Goal: Task Accomplishment & Management: Use online tool/utility

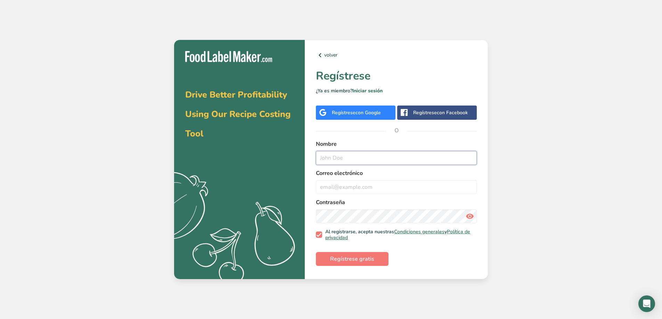
click at [339, 153] on input "text" at bounding box center [396, 158] width 161 height 14
click at [345, 112] on div "Regístrese con Google" at bounding box center [356, 112] width 49 height 7
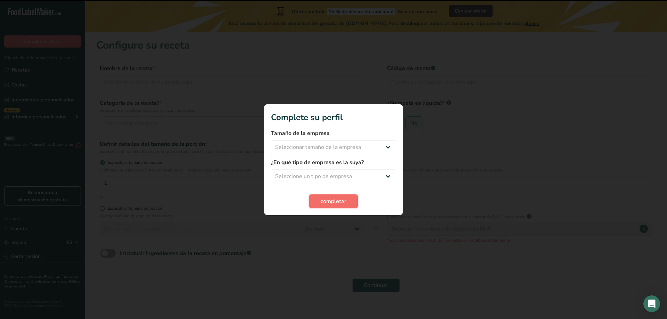
click at [319, 202] on button "completar" at bounding box center [333, 201] width 49 height 14
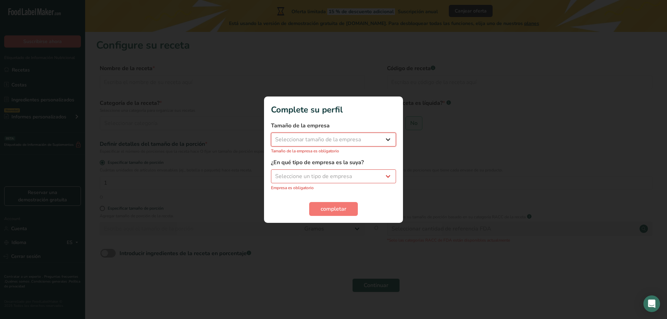
click at [330, 141] on select "Seleccionar tamaño de la empresa Menos de 10 empleados De 10 a 50 empleados De …" at bounding box center [333, 140] width 125 height 14
select select "1"
click at [271, 136] on select "Seleccionar tamaño de la empresa Menos de 10 empleados De 10 a 50 empleados De …" at bounding box center [333, 140] width 125 height 14
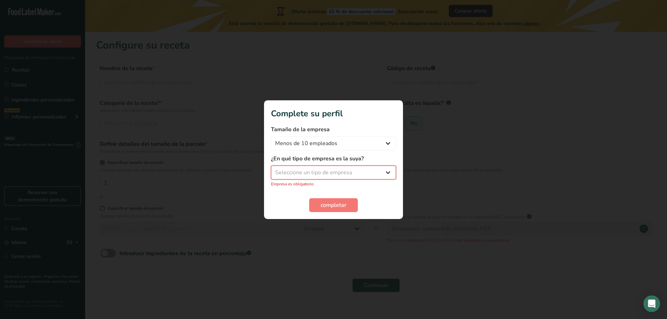
click at [320, 174] on select "Seleccione un tipo de empresa Fabricante de alimentos envasados Restaurante y c…" at bounding box center [333, 173] width 125 height 14
select select "1"
click at [271, 169] on select "Seleccione un tipo de empresa Fabricante de alimentos envasados Restaurante y c…" at bounding box center [333, 173] width 125 height 14
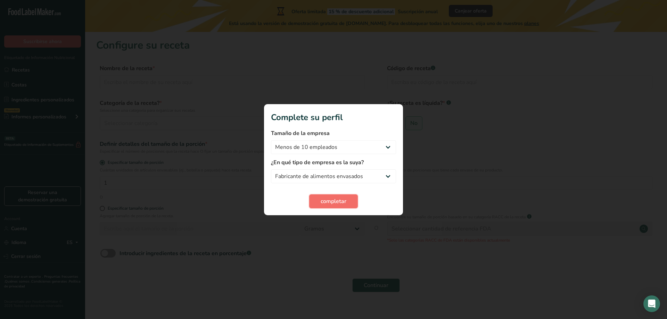
click at [325, 206] on button "completar" at bounding box center [333, 201] width 49 height 14
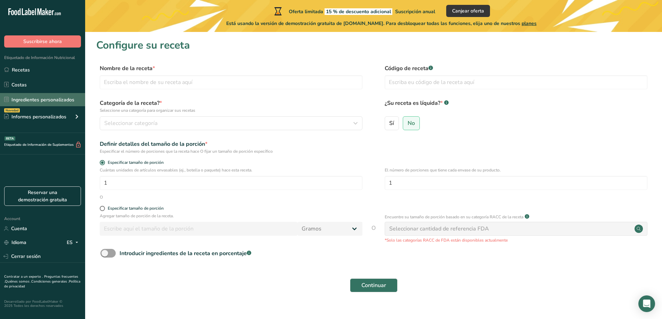
click at [48, 94] on link "Ingredientes personalizados" at bounding box center [42, 99] width 85 height 13
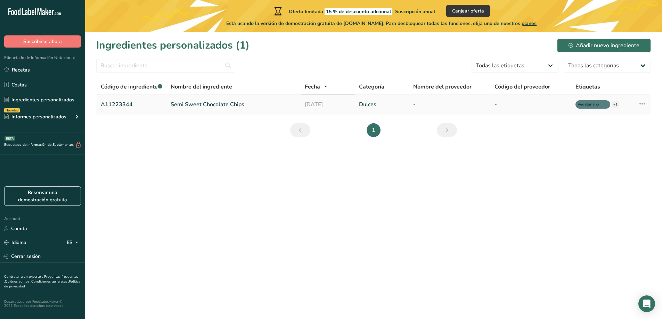
click at [166, 105] on td "A11223344" at bounding box center [132, 104] width 70 height 20
click at [185, 105] on link "Semi Sweet Chocolate Chips" at bounding box center [234, 104] width 126 height 8
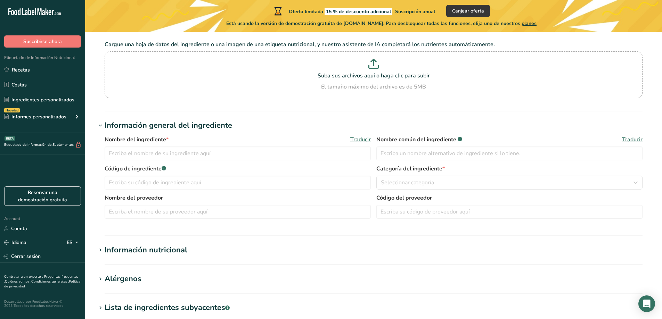
scroll to position [69, 0]
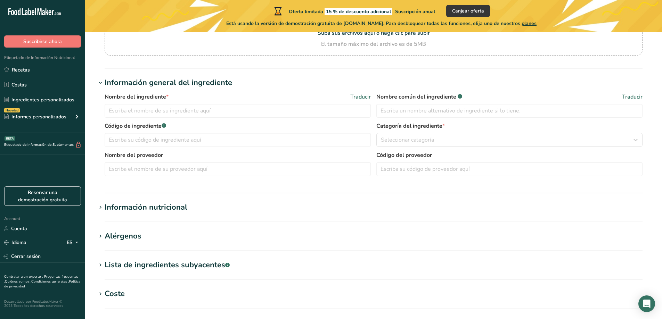
type input "Semi Sweet Chocolate Chips"
type input "Choco Chips"
type input "A11223344"
type input "100"
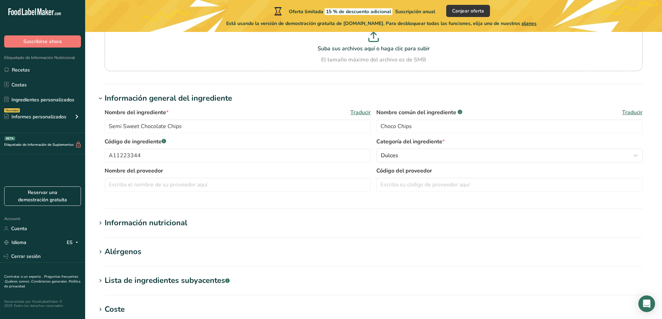
type input "200"
type KJ "836.8"
type Fat "20"
type Fat "4"
type Fat "3"
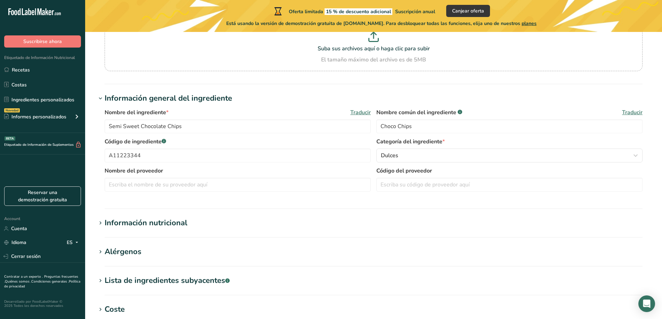
type input "12"
type input "0"
type Carbohydrates "20"
type Fiber "13"
type Sugars "35"
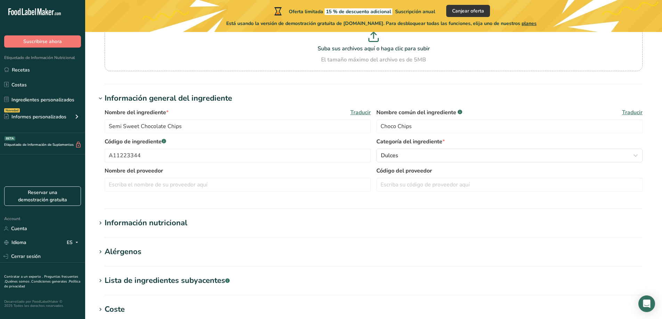
type Sugars "0"
type input "12"
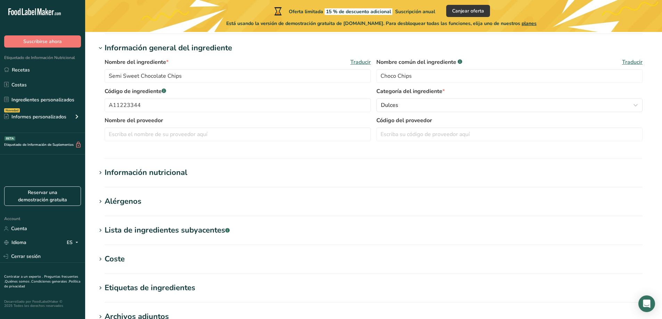
click at [186, 171] on div "Información nutricional" at bounding box center [146, 172] width 83 height 11
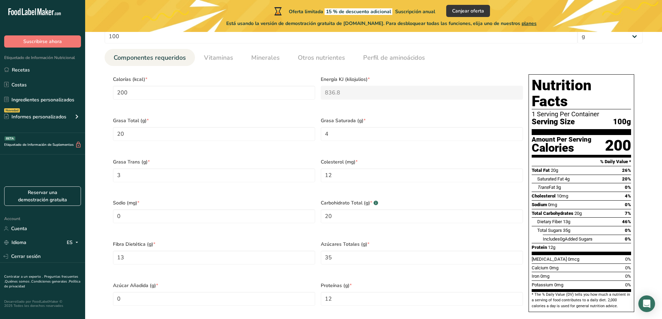
scroll to position [328, 0]
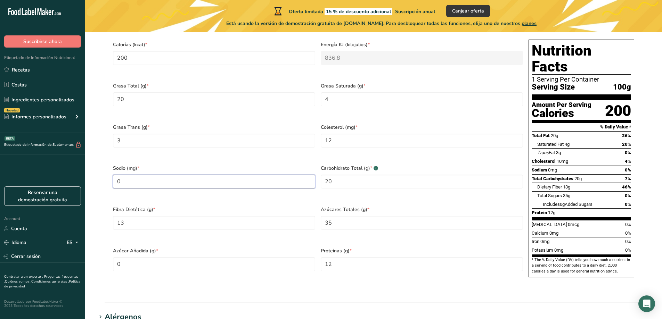
click at [136, 178] on input "0" at bounding box center [214, 182] width 202 height 14
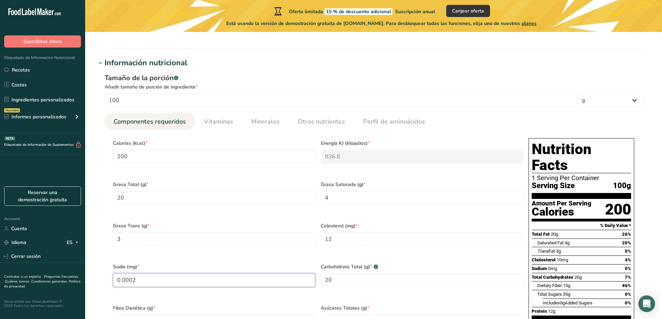
scroll to position [224, 0]
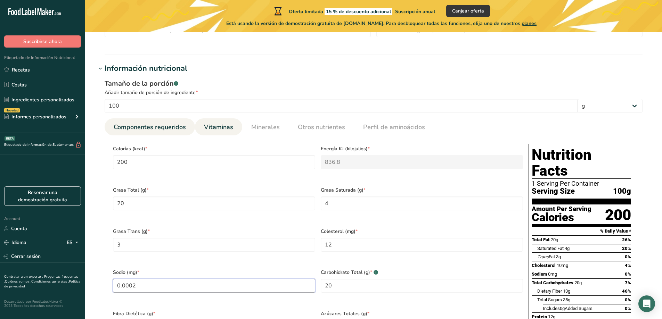
type input "0.0002"
click at [218, 123] on span "Vitaminas" at bounding box center [218, 127] width 29 height 9
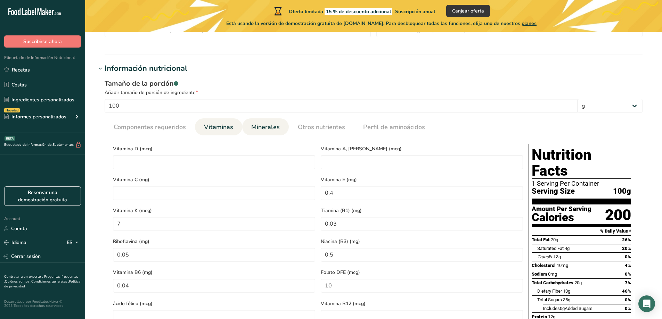
click at [249, 125] on link "Minerales" at bounding box center [265, 127] width 34 height 18
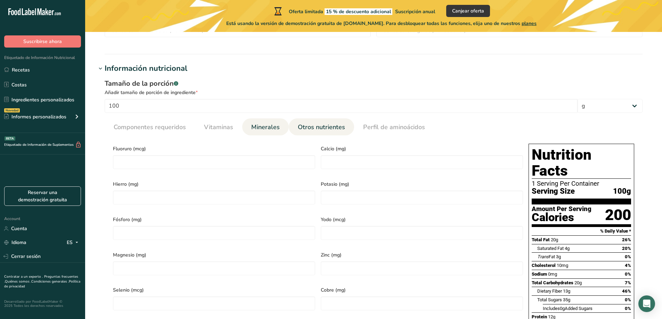
click at [295, 126] on link "Otros nutrientes" at bounding box center [321, 127] width 53 height 18
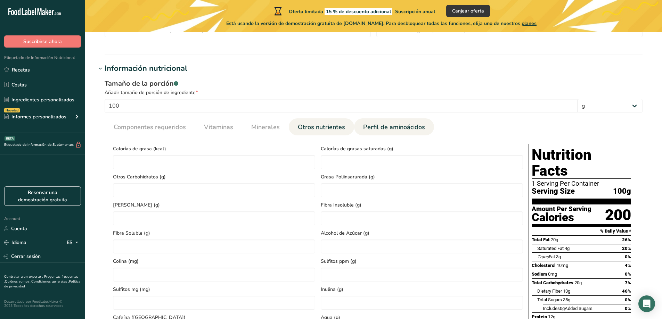
click at [375, 133] on link "Perfil de aminoácidos" at bounding box center [393, 127] width 67 height 18
click at [328, 128] on span "Otros nutrientes" at bounding box center [321, 127] width 47 height 9
click at [278, 127] on link "Minerales" at bounding box center [265, 127] width 34 height 18
